Goal: Find specific page/section

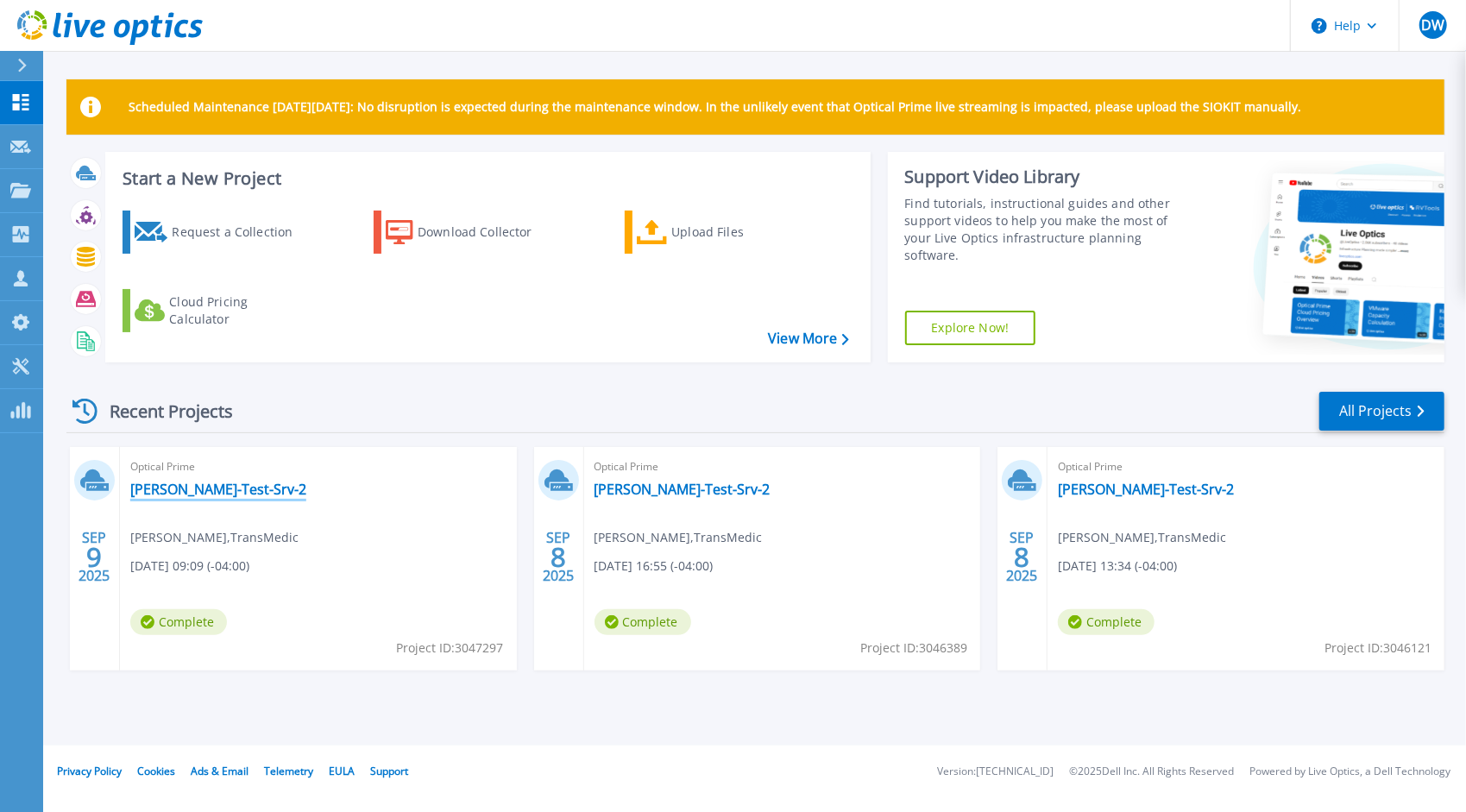
click at [184, 489] on link "[PERSON_NAME]-Test-Srv-2" at bounding box center [218, 489] width 176 height 17
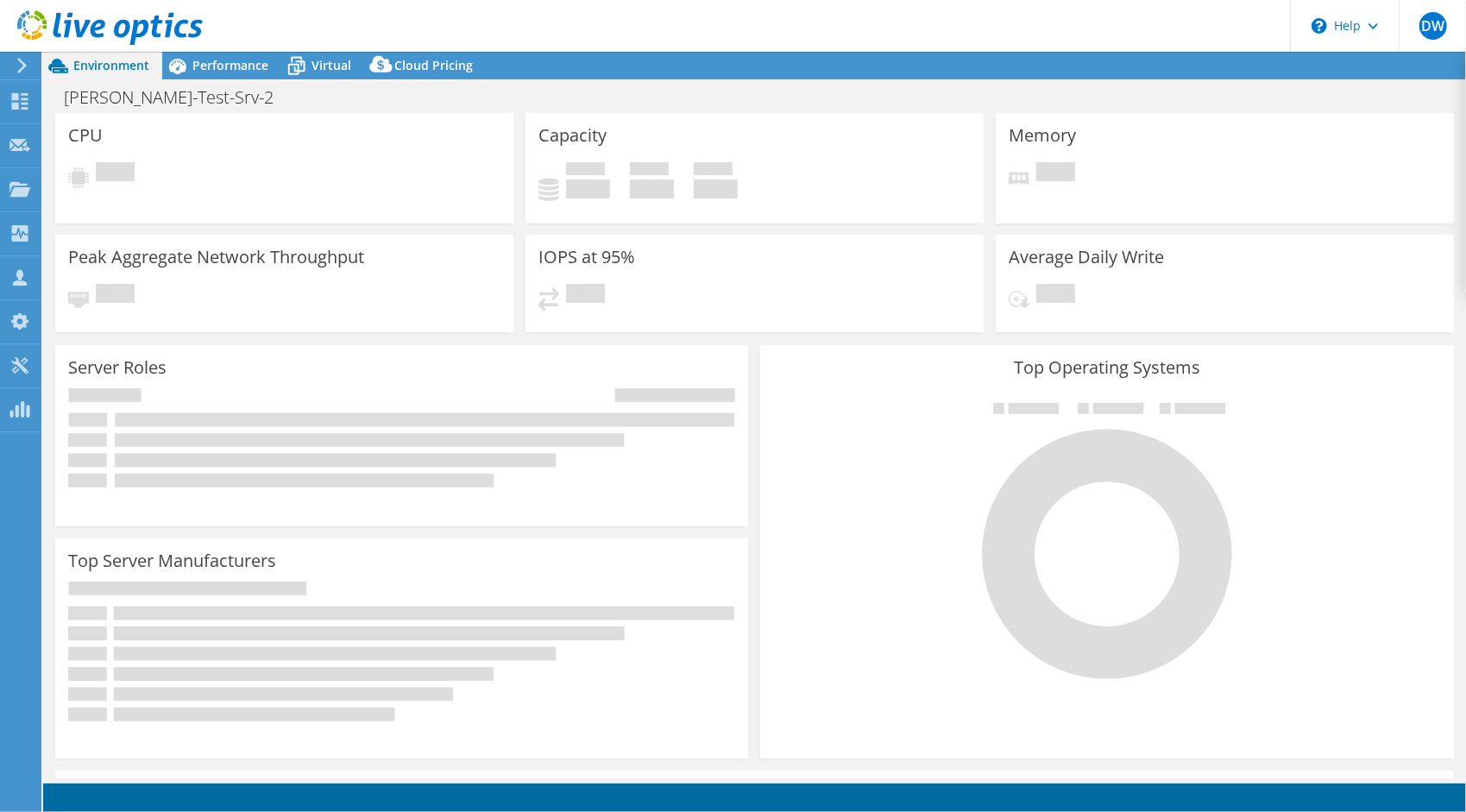
select select "USD"
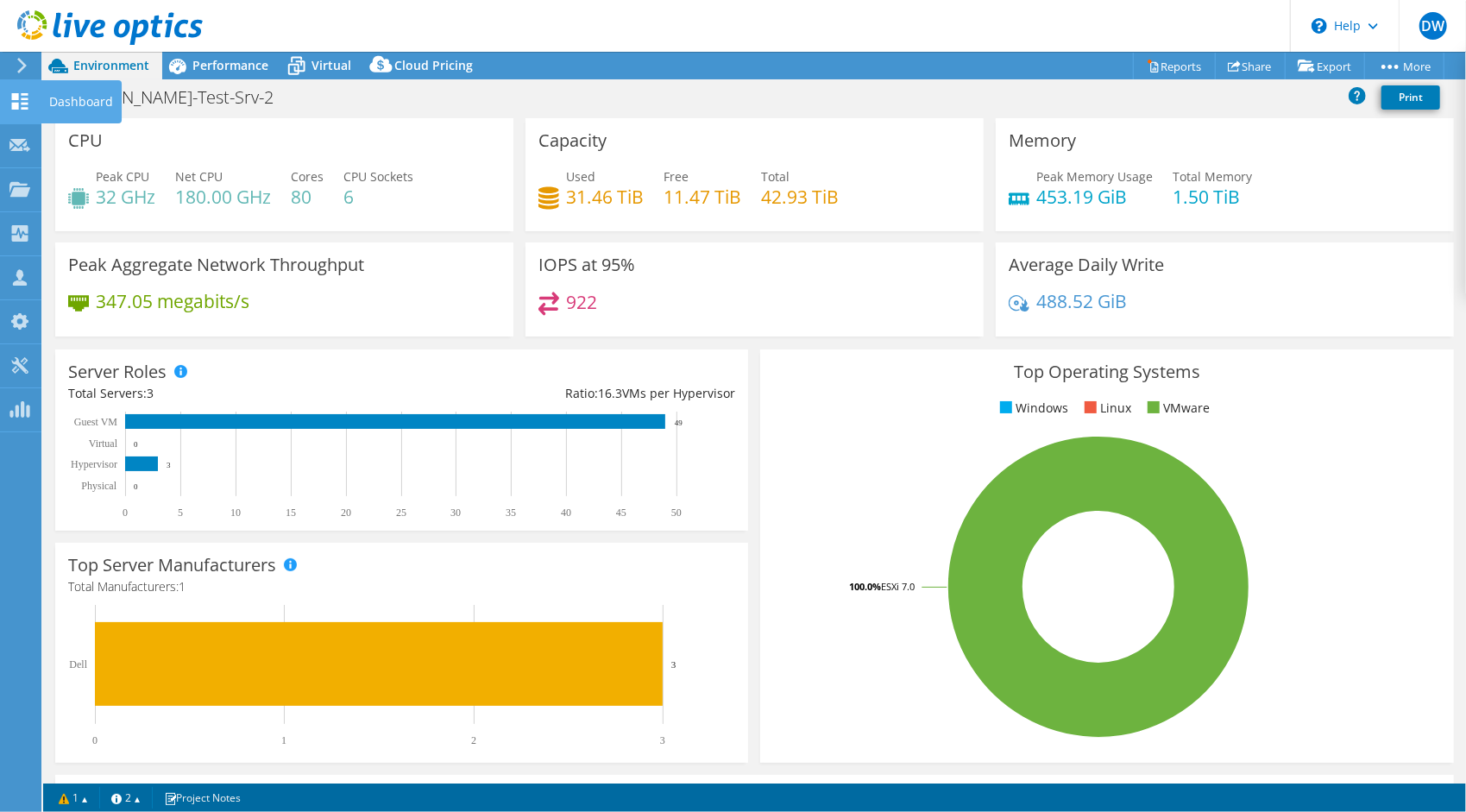
click at [23, 112] on div at bounding box center [20, 103] width 21 height 19
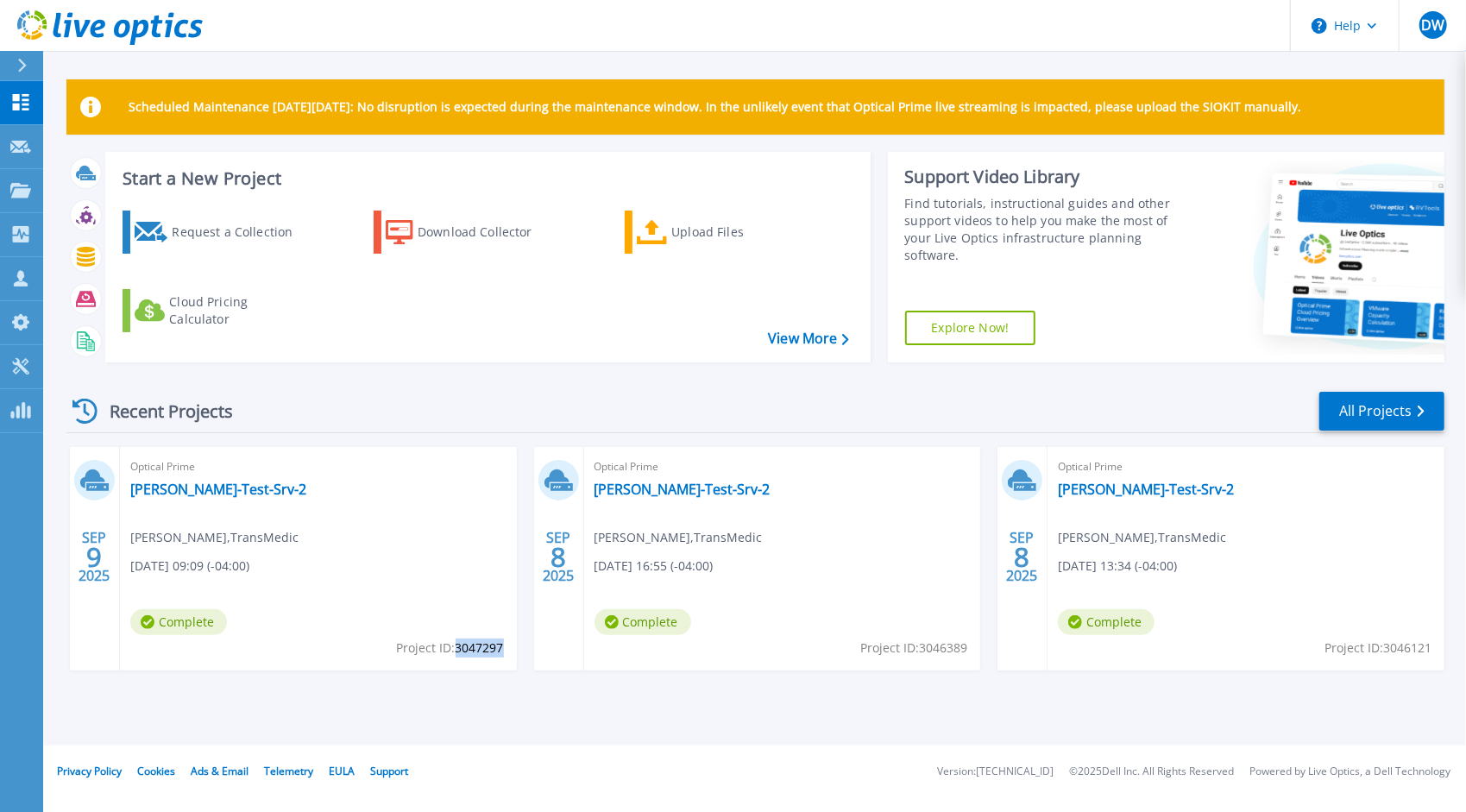
drag, startPoint x: 458, startPoint y: 647, endPoint x: 502, endPoint y: 644, distance: 44.1
click at [502, 644] on span "Project ID: 3047297" at bounding box center [450, 648] width 107 height 19
copy span "3047297"
click at [17, 418] on rect at bounding box center [18, 412] width 3 height 13
click at [23, 409] on rect at bounding box center [23, 410] width 3 height 17
